Goal: Task Accomplishment & Management: Manage account settings

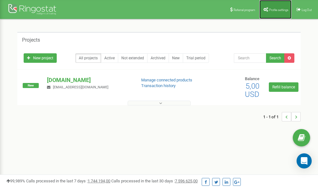
click at [274, 8] on span "Profile settings" at bounding box center [278, 9] width 19 height 3
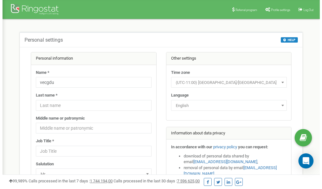
scroll to position [31, 0]
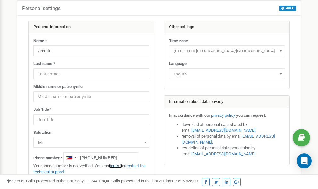
click at [118, 166] on link "verify it" at bounding box center [115, 165] width 13 height 5
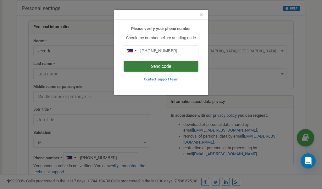
click at [150, 66] on button "Send code" at bounding box center [161, 66] width 75 height 11
